Goal: Task Accomplishment & Management: Manage account settings

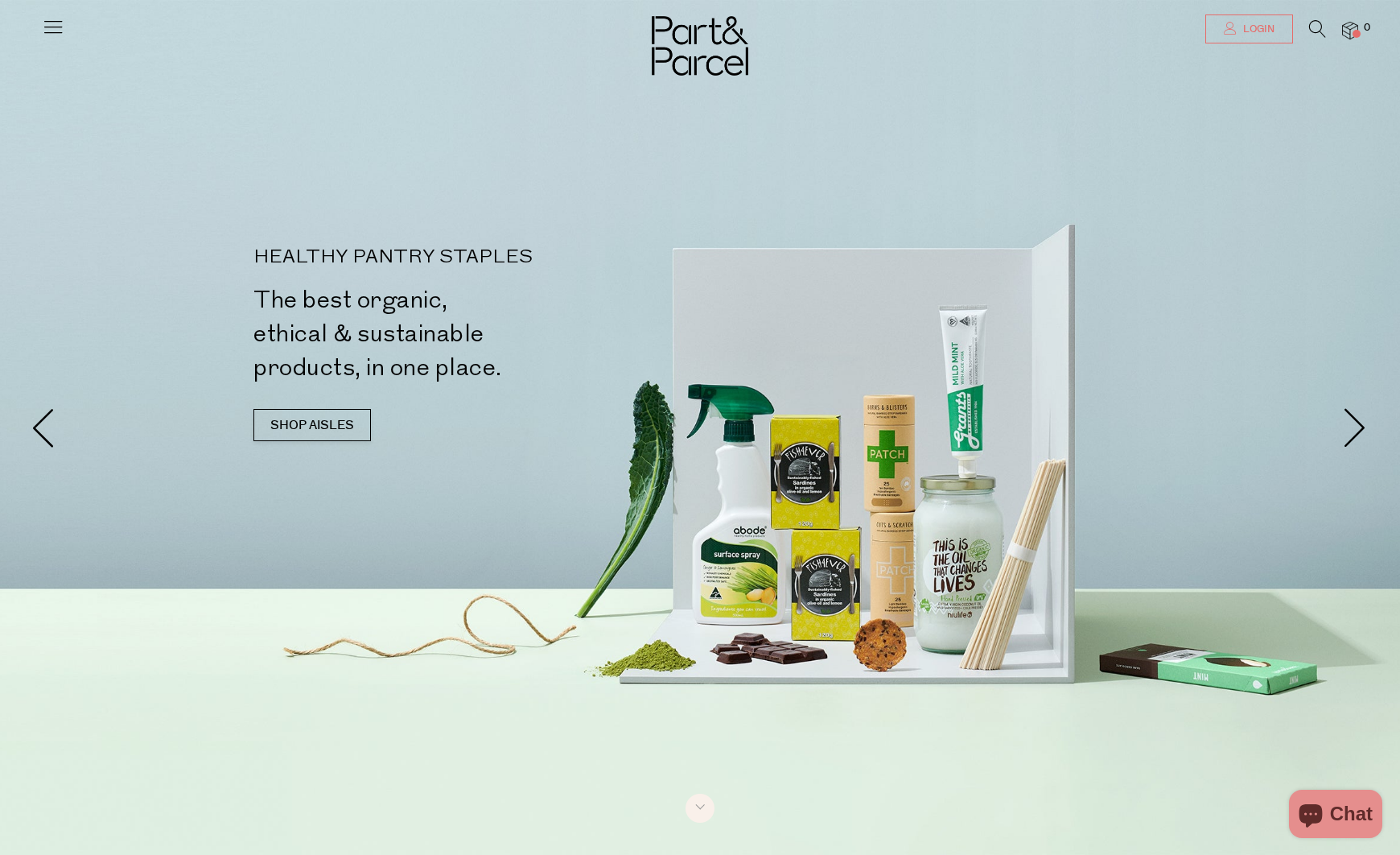
click at [1230, 28] on icon at bounding box center [1230, 27] width 13 height 13
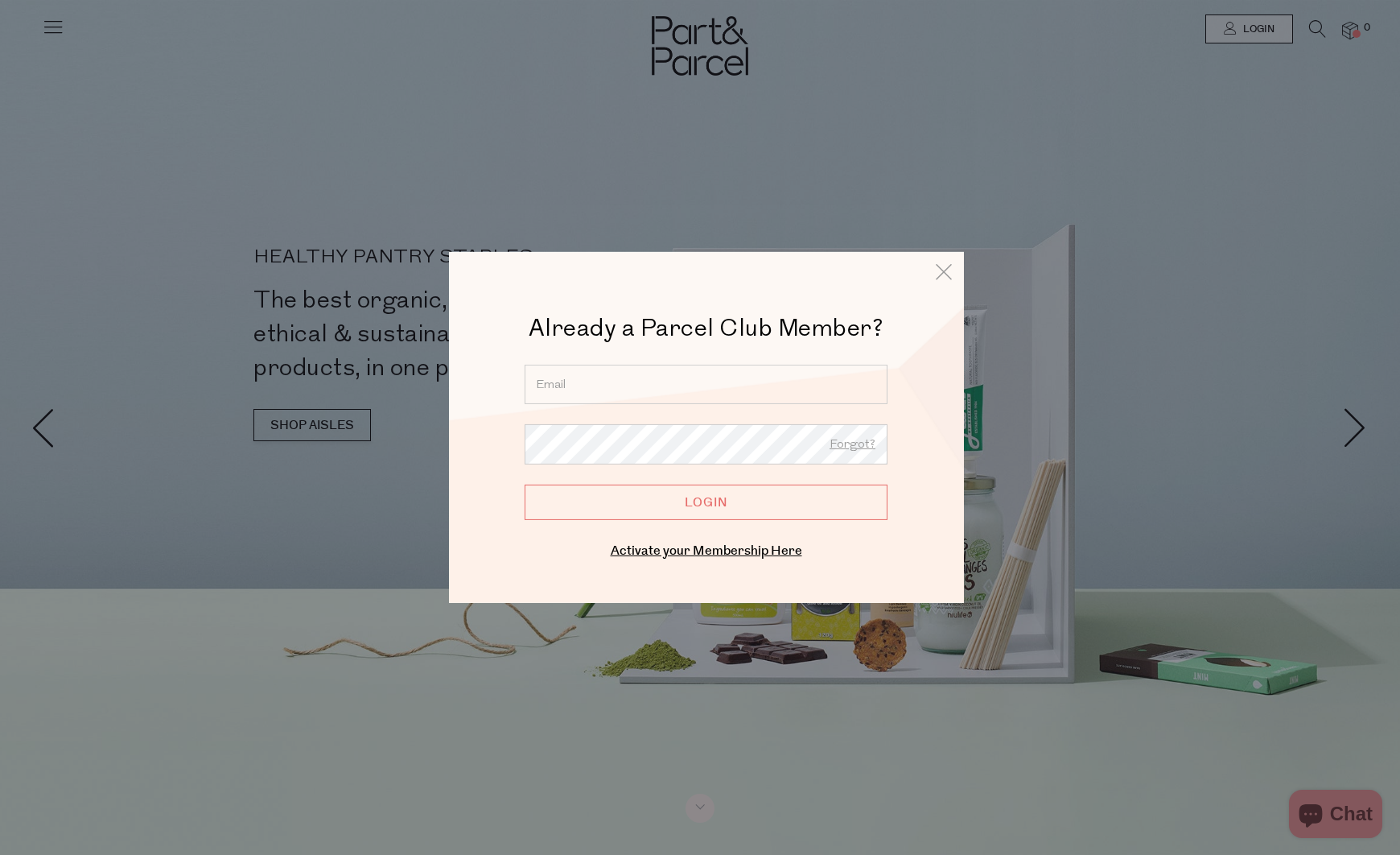
click at [597, 386] on input "email" at bounding box center [706, 384] width 363 height 40
type input "[EMAIL_ADDRESS][PERSON_NAME][DOMAIN_NAME]"
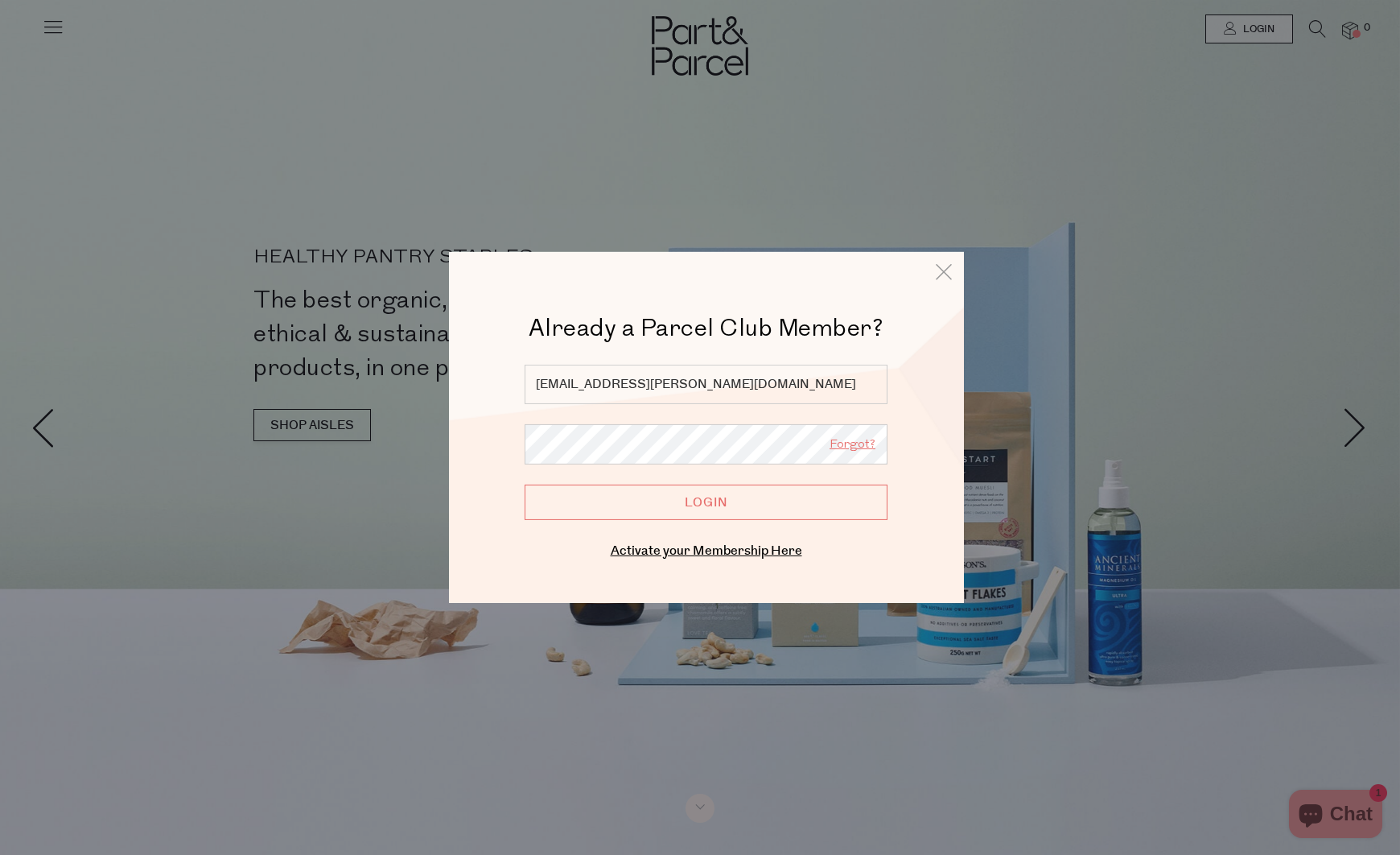
click at [858, 445] on link "Forgot?" at bounding box center [853, 445] width 46 height 21
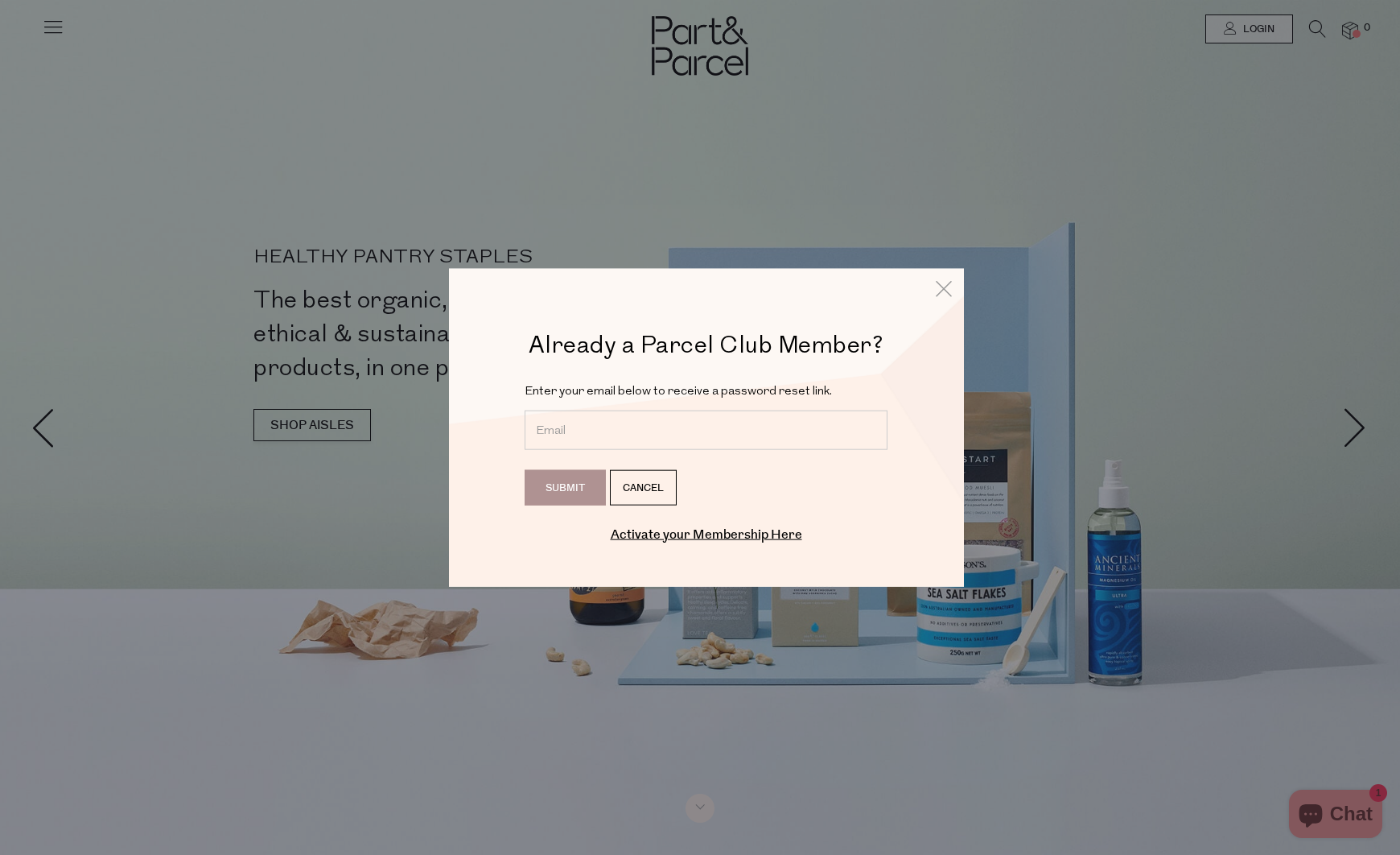
click at [641, 425] on input "email" at bounding box center [706, 429] width 363 height 40
type input "[EMAIL_ADDRESS][PERSON_NAME][DOMAIN_NAME]"
click at [589, 493] on input "Submit" at bounding box center [566, 487] width 82 height 35
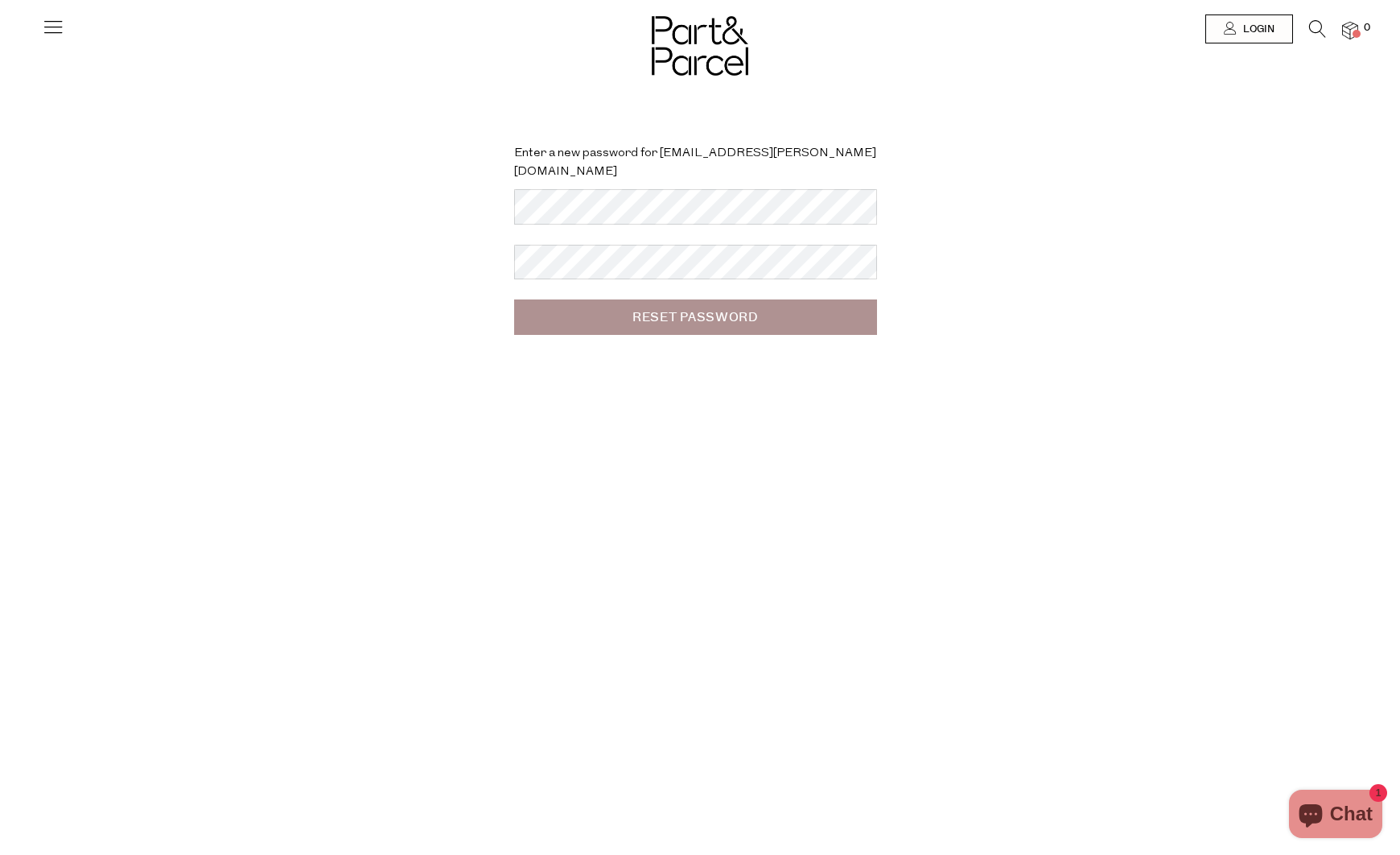
click at [635, 300] on input "Reset Password" at bounding box center [695, 317] width 363 height 35
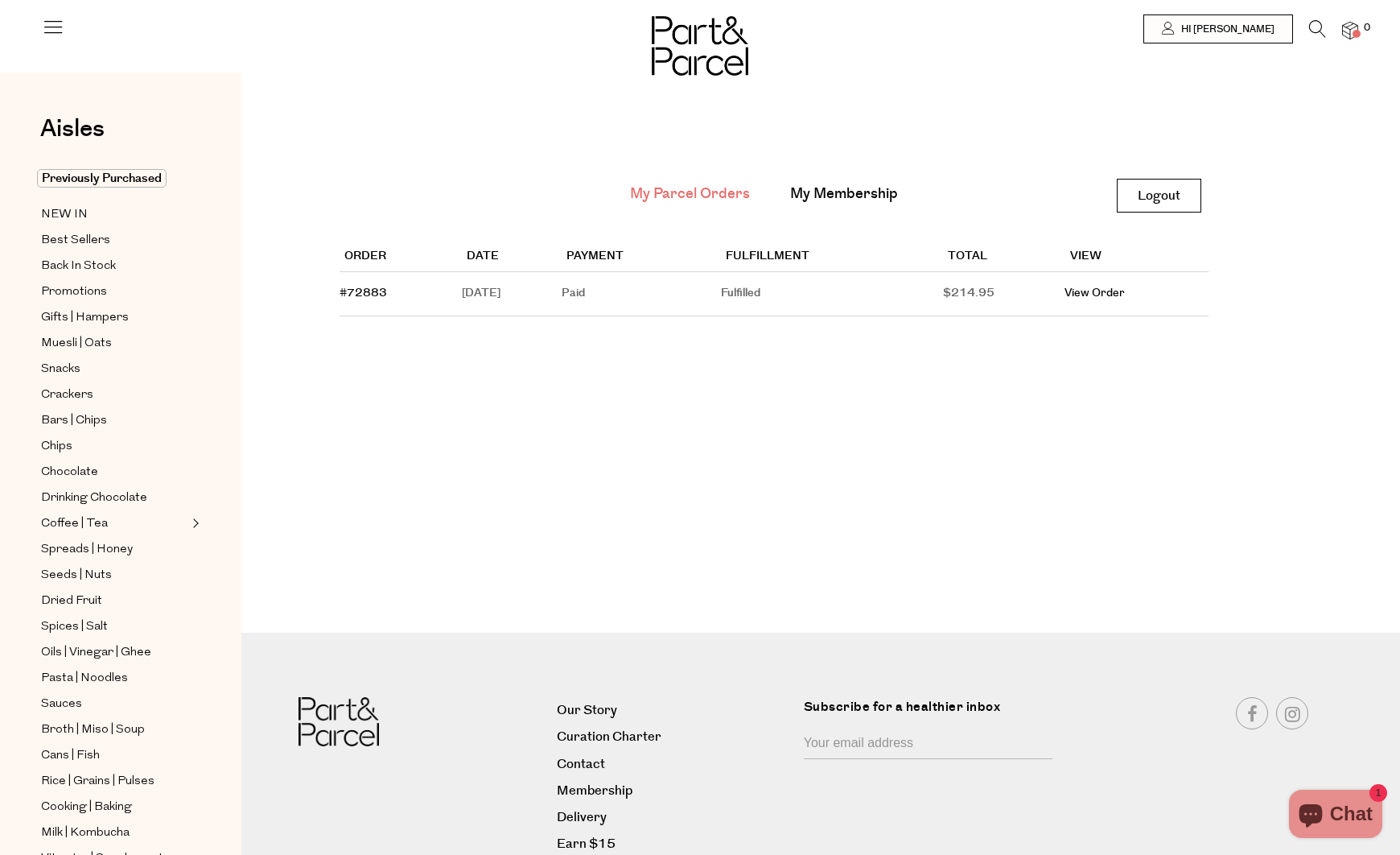
click at [589, 407] on main "My Parcel Orders My Membership Logout Logout Order Date Payment Fulfillment Tot…" at bounding box center [821, 256] width 1159 height 320
click at [1348, 33] on img at bounding box center [1350, 30] width 17 height 18
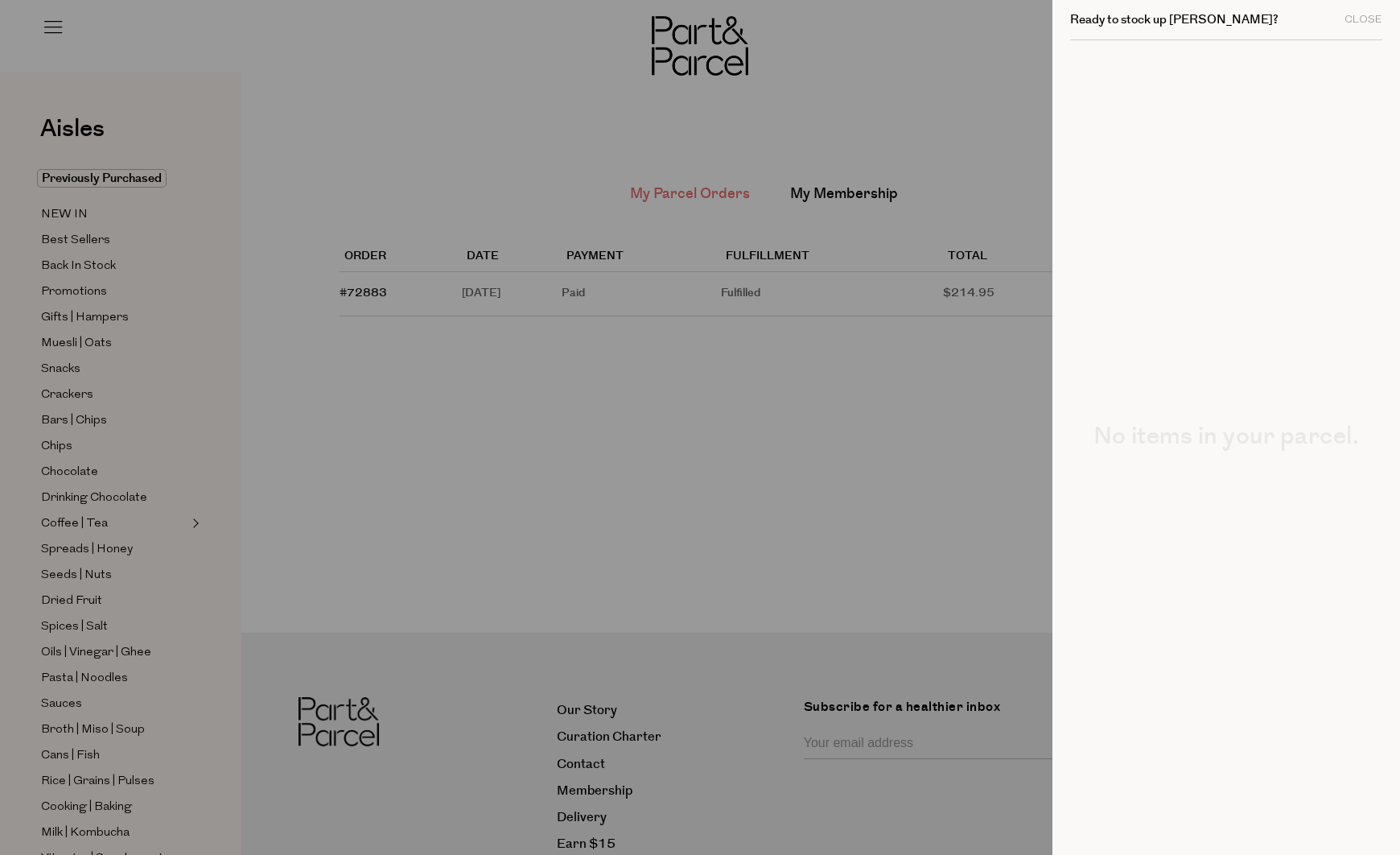
click at [1369, 12] on div "Ready to stock up Andrew? Close" at bounding box center [1226, 19] width 312 height 40
click at [1374, 20] on div "Close" at bounding box center [1363, 19] width 38 height 11
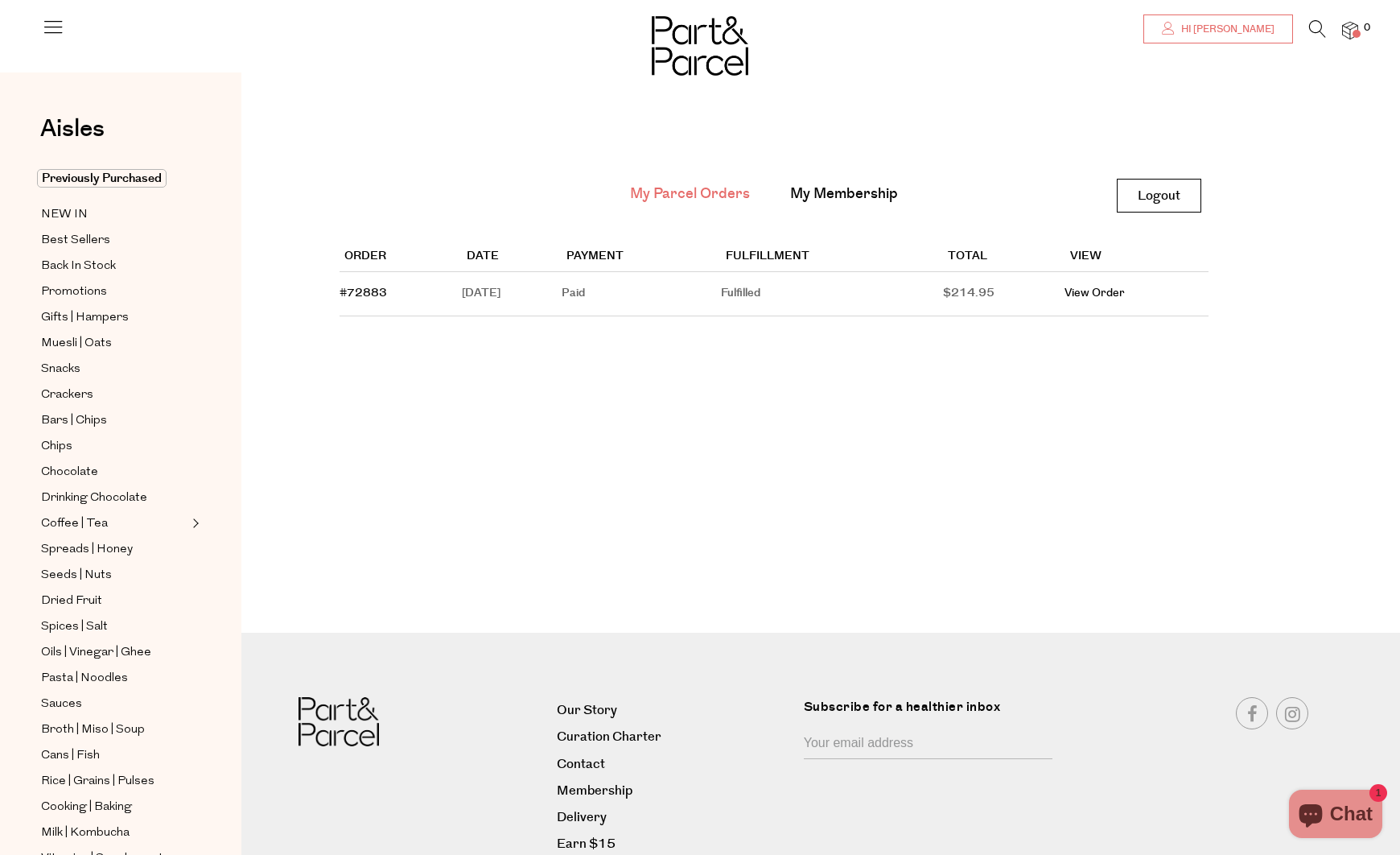
click at [1242, 24] on span "Hi [PERSON_NAME]" at bounding box center [1226, 29] width 97 height 14
click at [843, 189] on link "My Membership" at bounding box center [844, 195] width 108 height 21
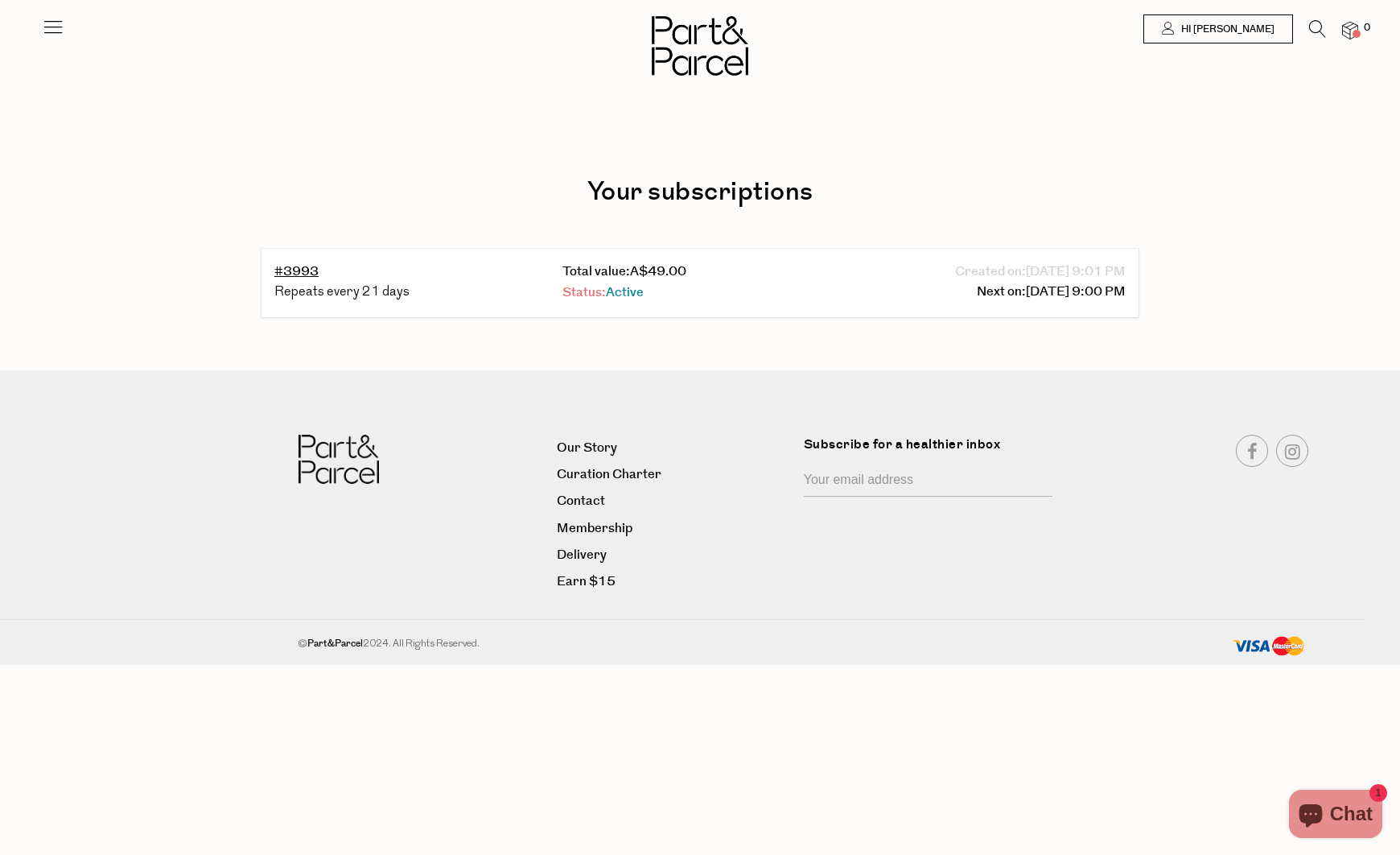
click at [620, 291] on span "Active" at bounding box center [624, 292] width 38 height 18
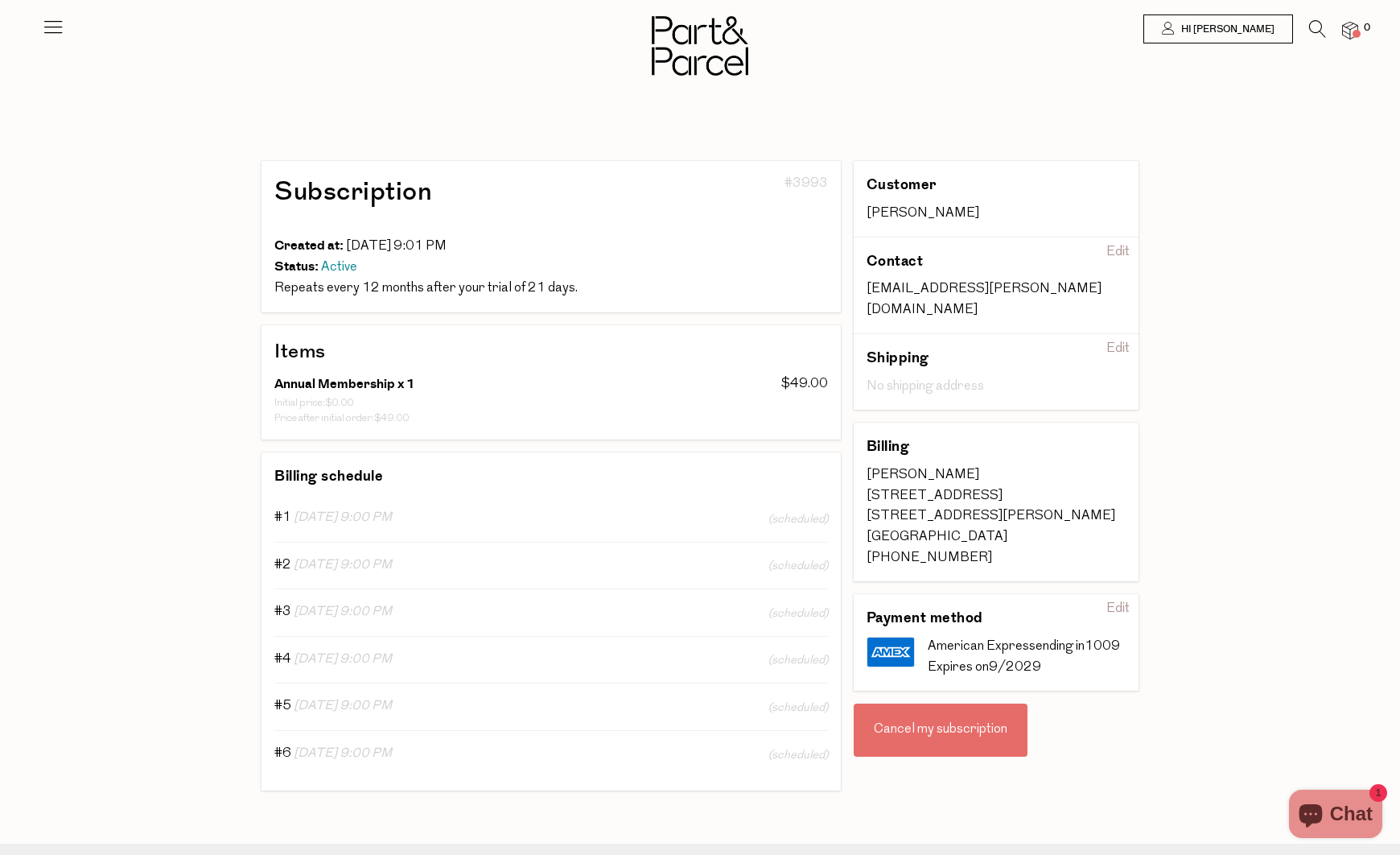
click at [945, 733] on div "Cancel my subscription" at bounding box center [940, 730] width 174 height 53
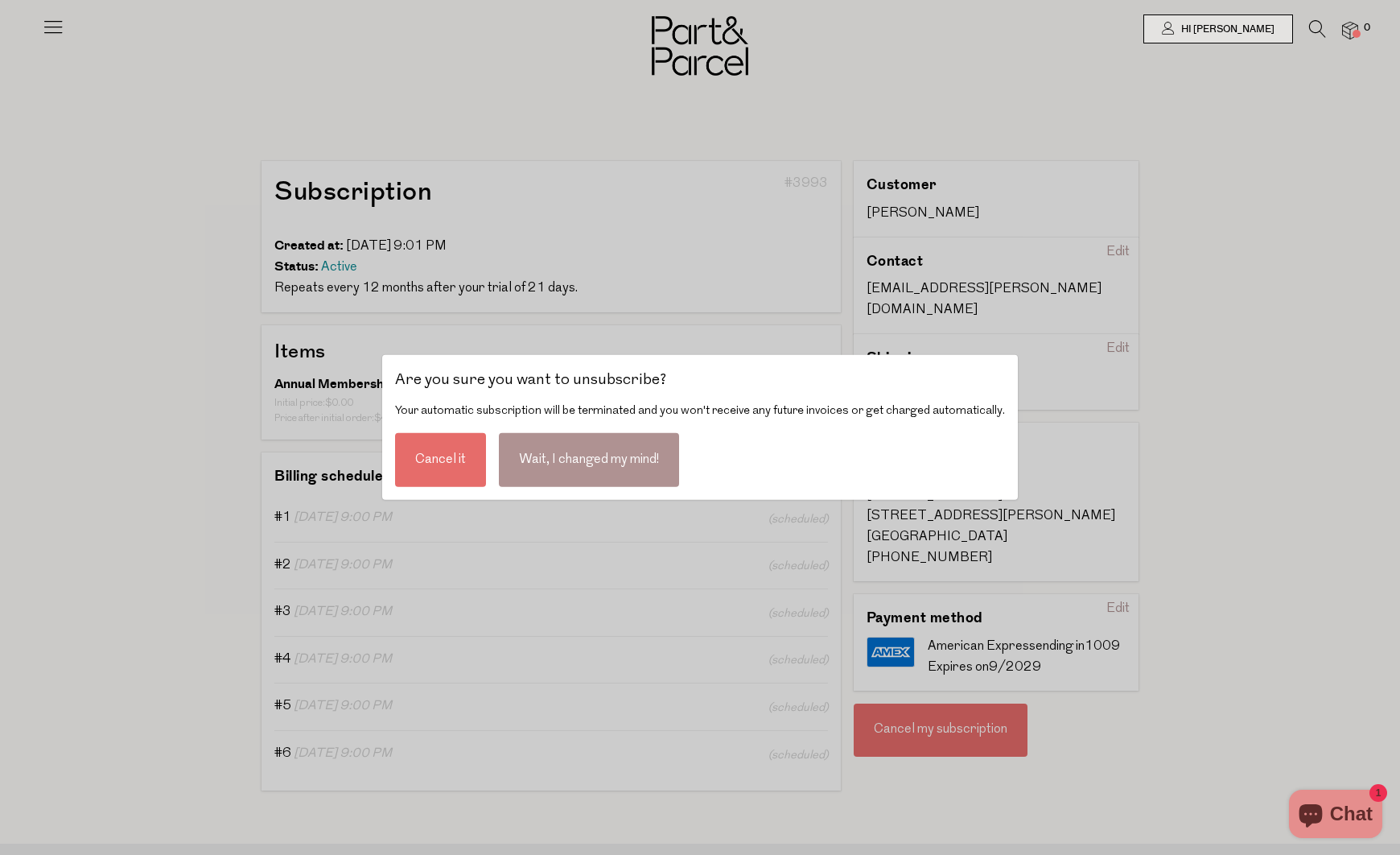
click at [452, 458] on div "Cancel it" at bounding box center [440, 459] width 91 height 53
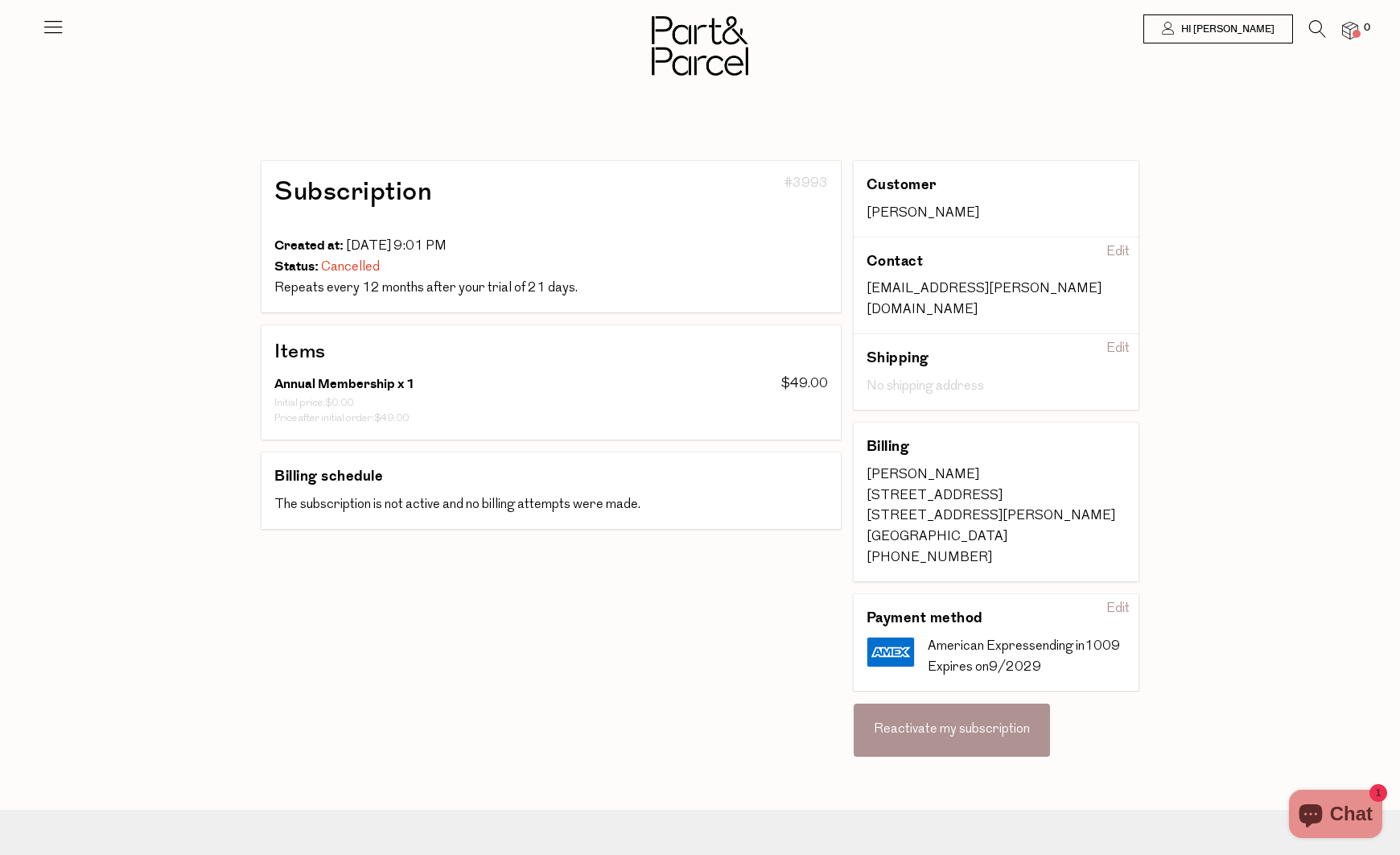
click at [1120, 596] on div "Edit" at bounding box center [1118, 609] width 36 height 25
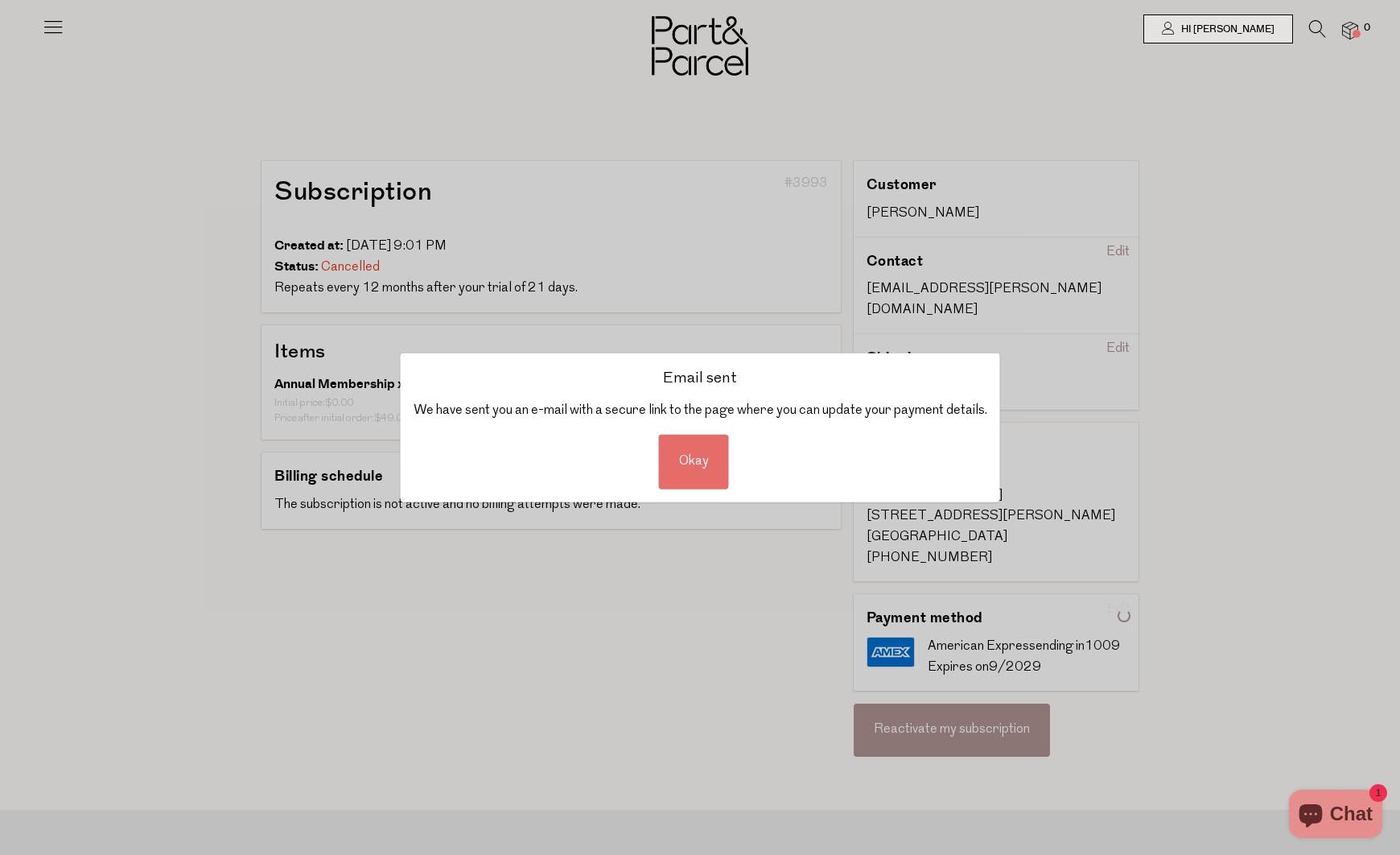
click at [695, 463] on div "Okay" at bounding box center [694, 461] width 70 height 53
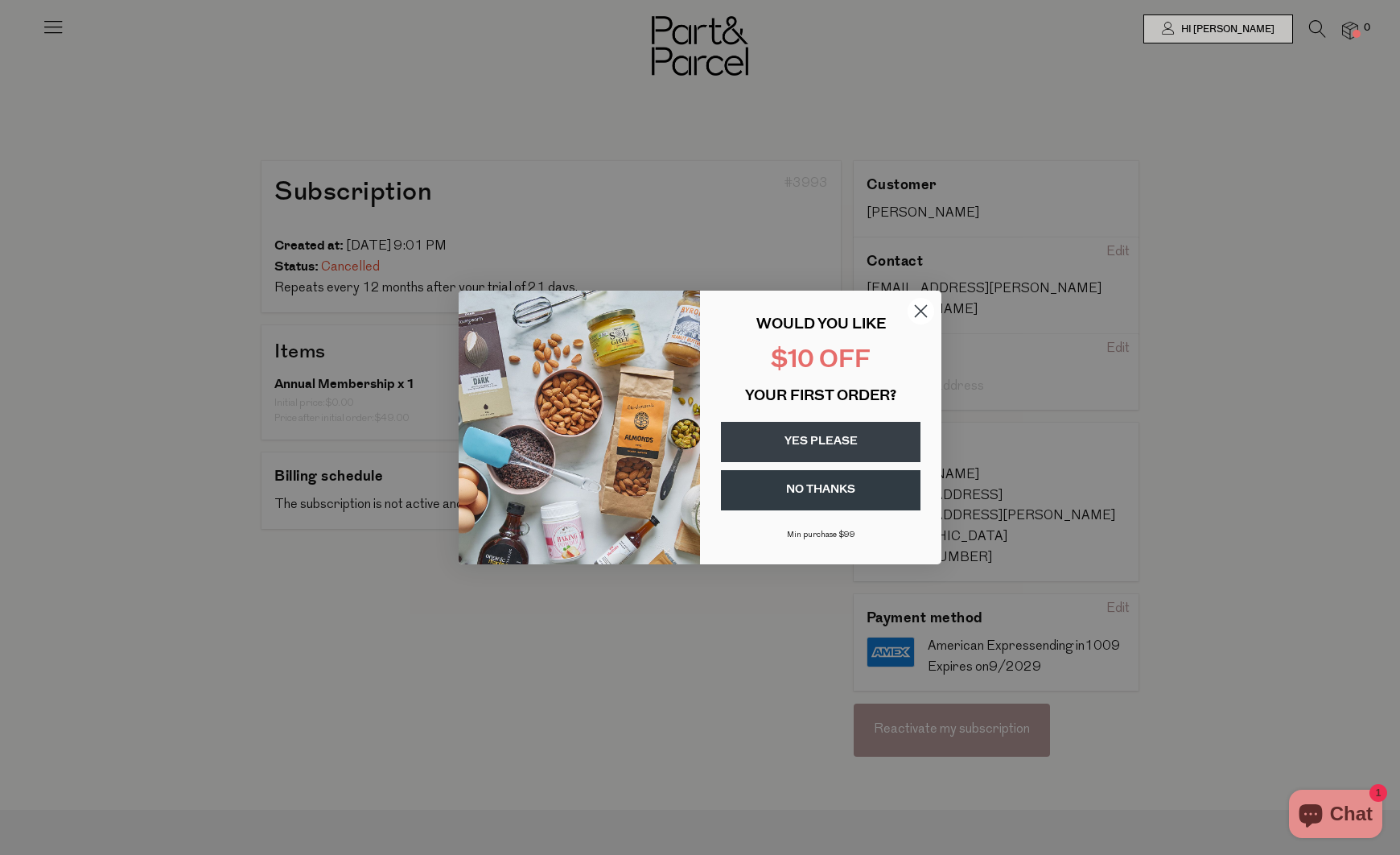
click at [919, 314] on icon "Close dialog" at bounding box center [921, 310] width 28 height 28
